Goal: Information Seeking & Learning: Compare options

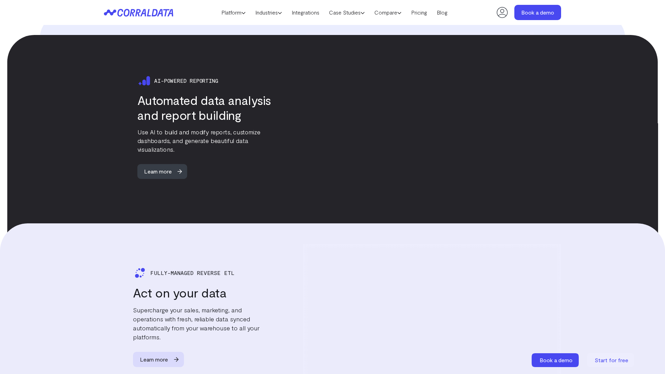
scroll to position [1348, 0]
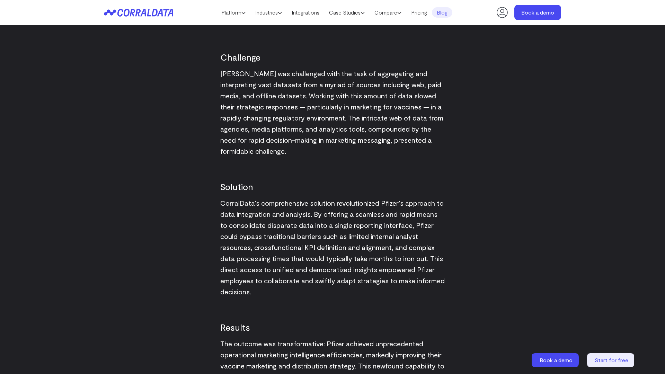
scroll to position [1014, 0]
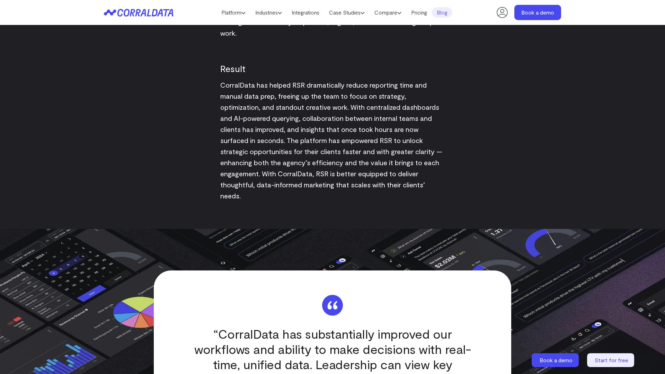
scroll to position [1348, 0]
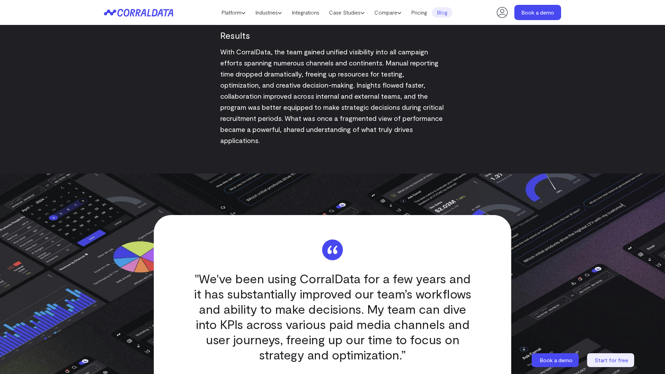
scroll to position [1348, 0]
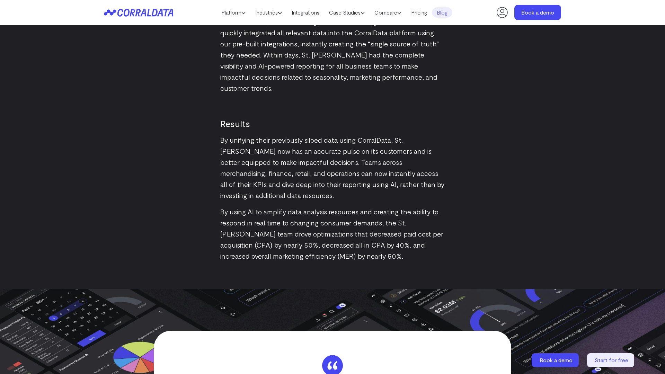
scroll to position [1348, 0]
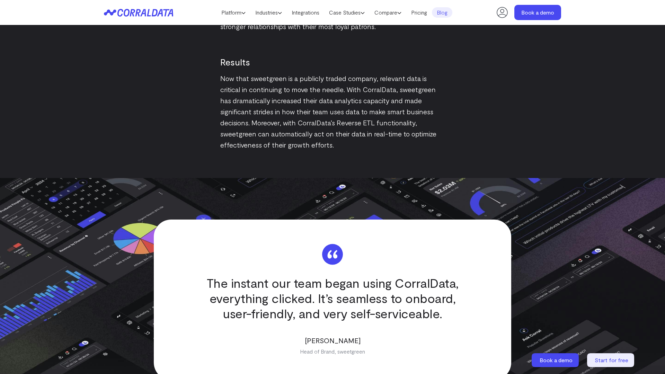
scroll to position [1348, 0]
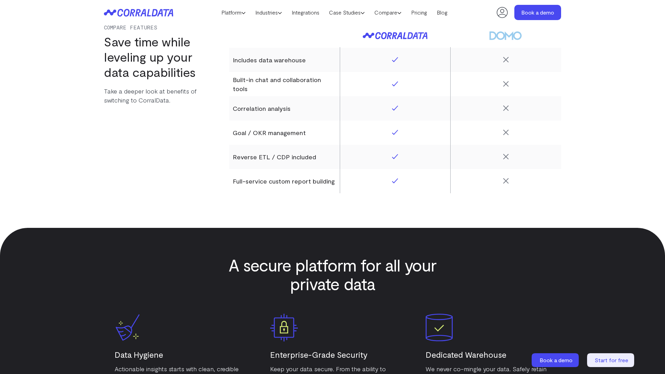
scroll to position [1348, 0]
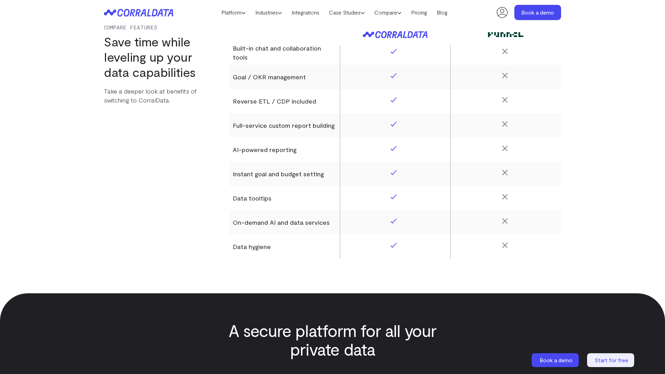
scroll to position [1348, 0]
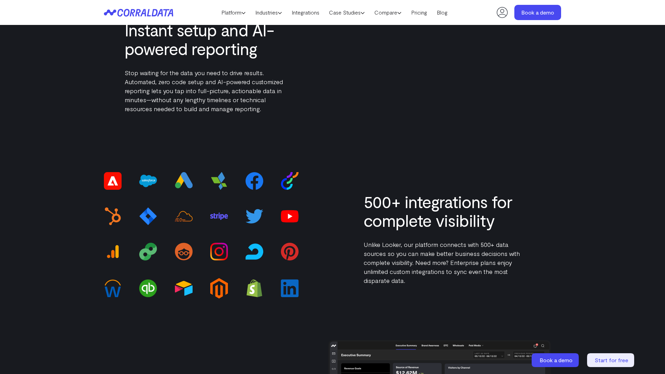
scroll to position [1375, 0]
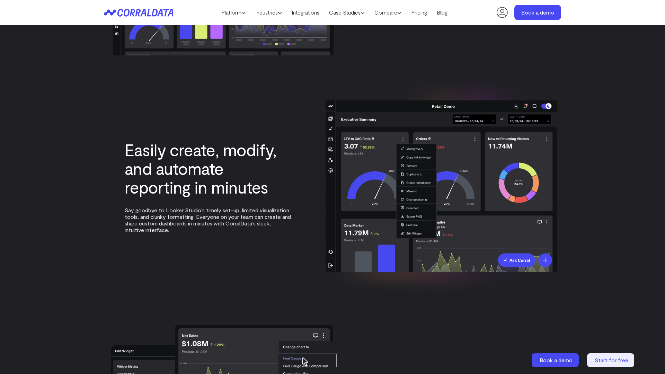
scroll to position [1468, 0]
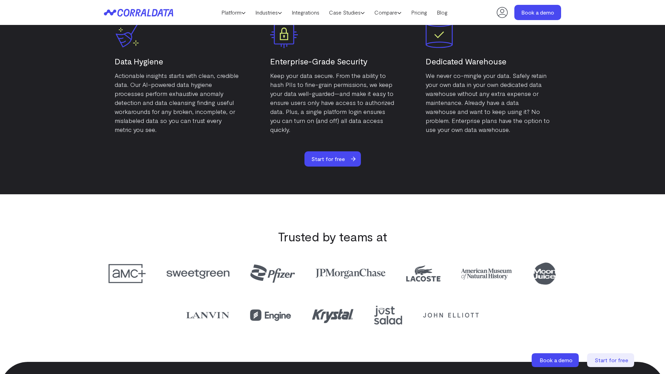
scroll to position [1348, 0]
